Goal: Find specific page/section: Find specific page/section

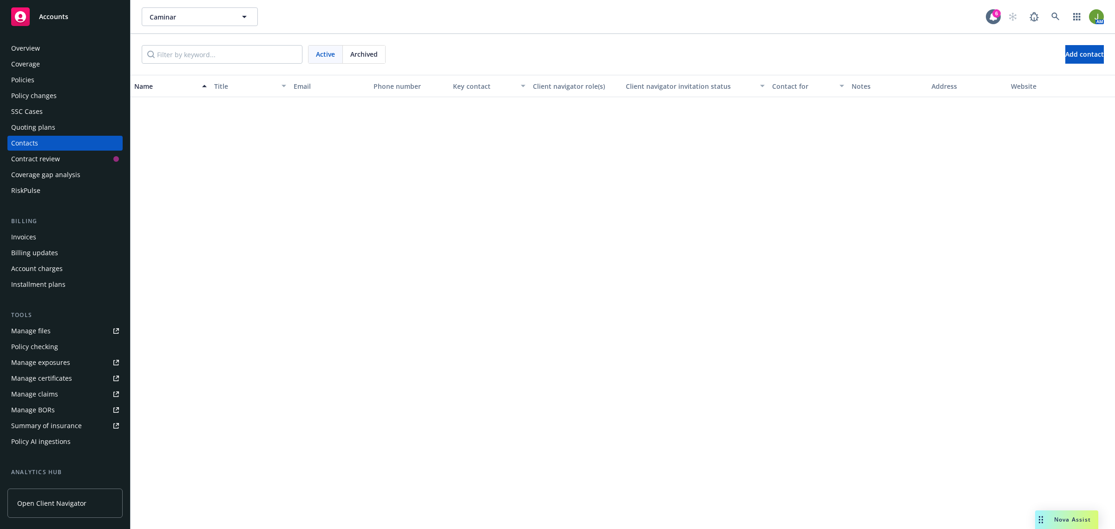
scroll to position [604, 0]
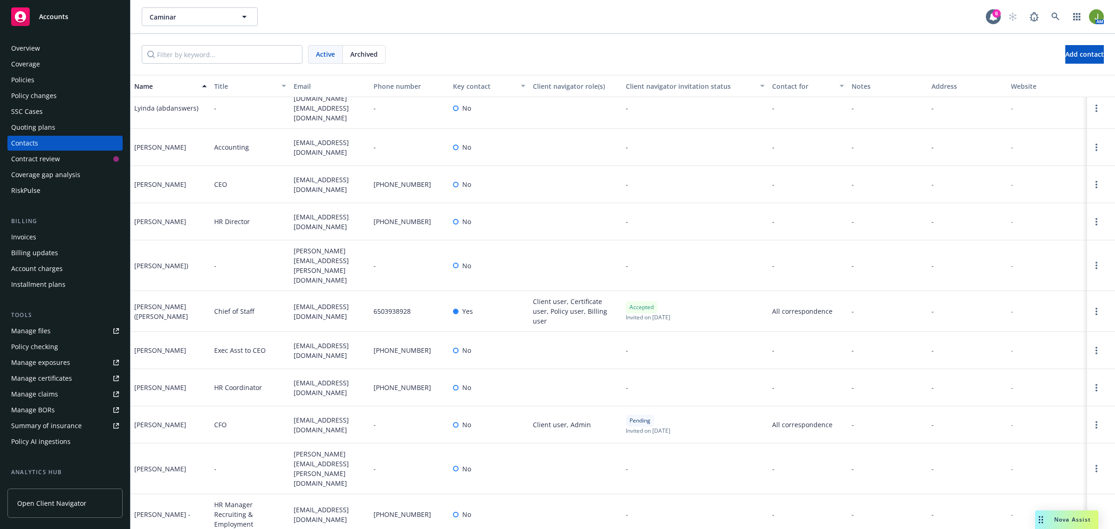
click at [26, 85] on div "Policies" at bounding box center [22, 79] width 23 height 15
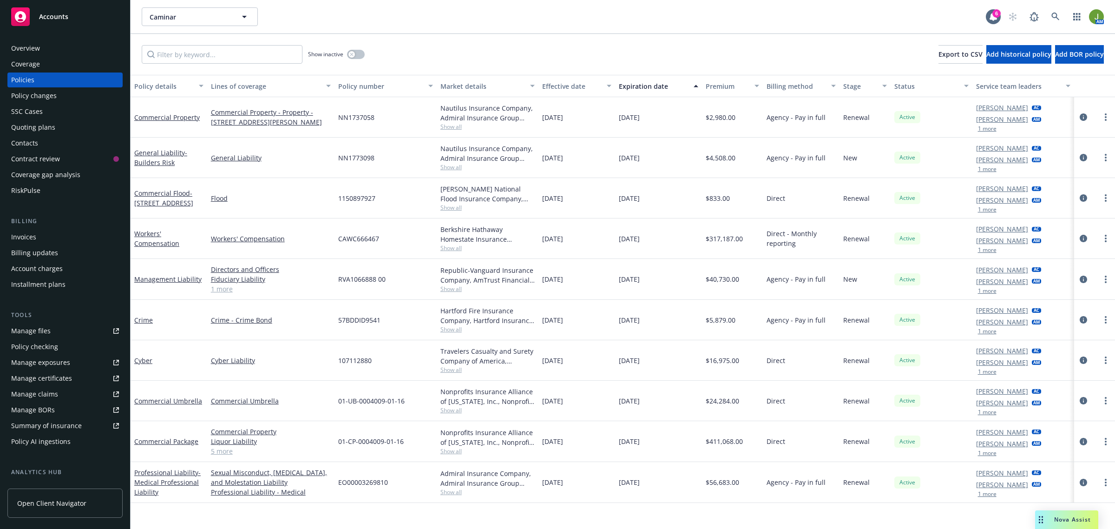
click at [26, 123] on div "Quoting plans" at bounding box center [33, 127] width 44 height 15
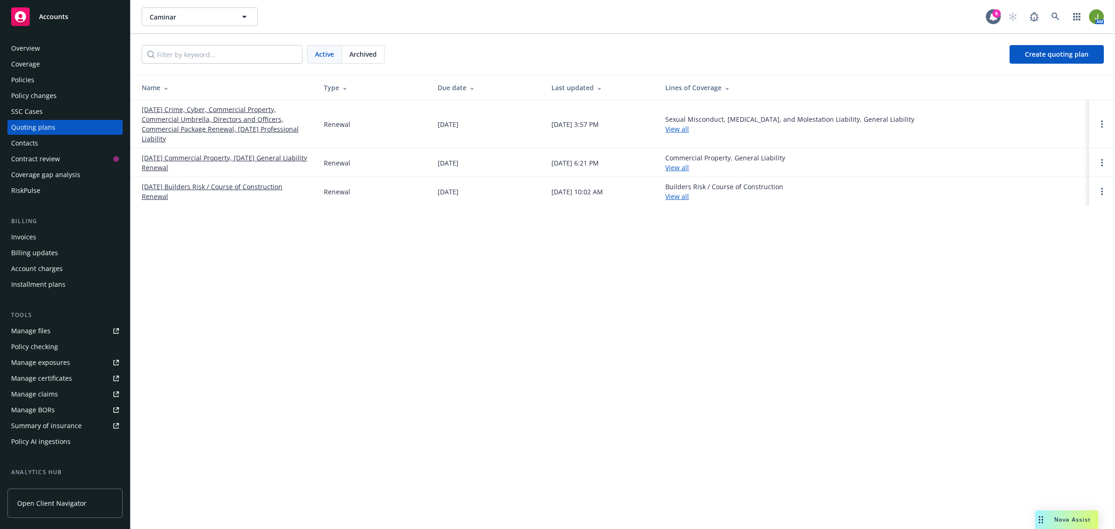
click at [219, 122] on link "[DATE] Crime, Cyber, Commercial Property, Commercial Umbrella, Directors and Of…" at bounding box center [225, 124] width 167 height 39
